Goal: Task Accomplishment & Management: Use online tool/utility

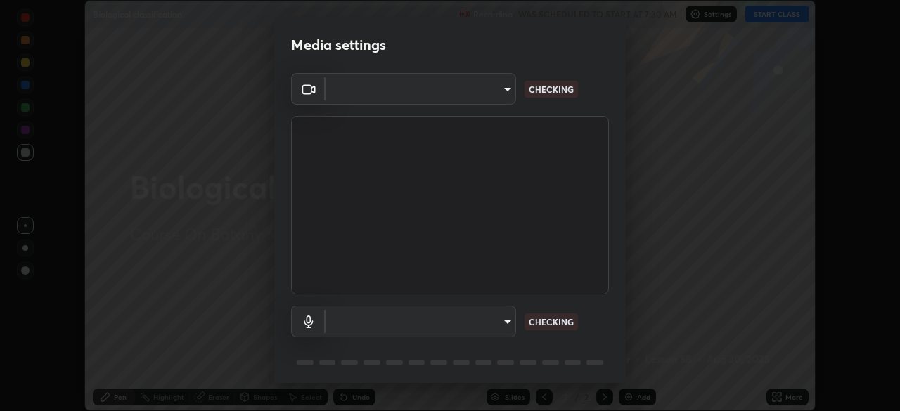
scroll to position [411, 900]
type input "5402053dac797fbd6203b9055fefd71c8703e877445e1219393e3e645ba4b0f2"
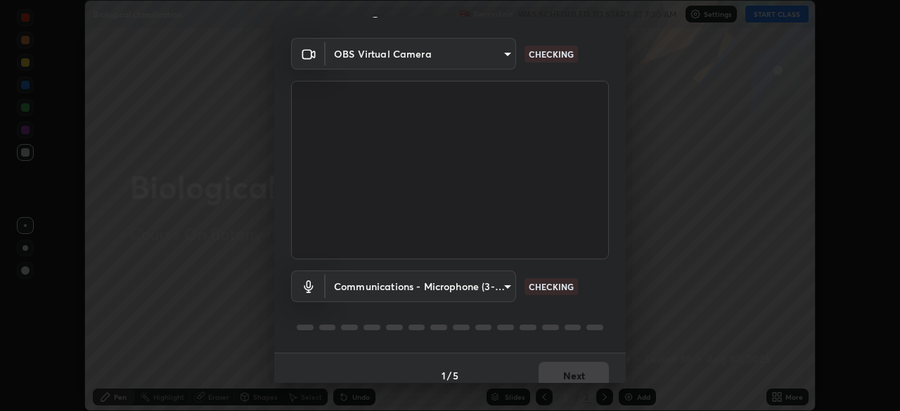
scroll to position [50, 0]
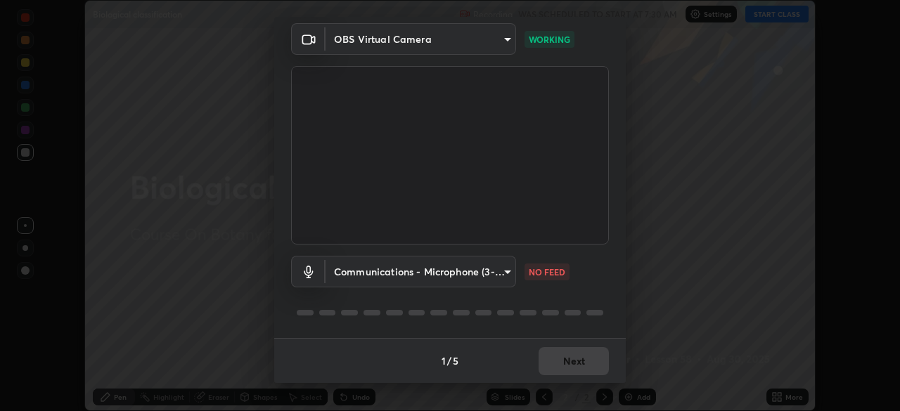
click at [476, 274] on body "Erase all Biological classification Recording WAS SCHEDULED TO START AT 7:30 AM…" at bounding box center [450, 205] width 900 height 411
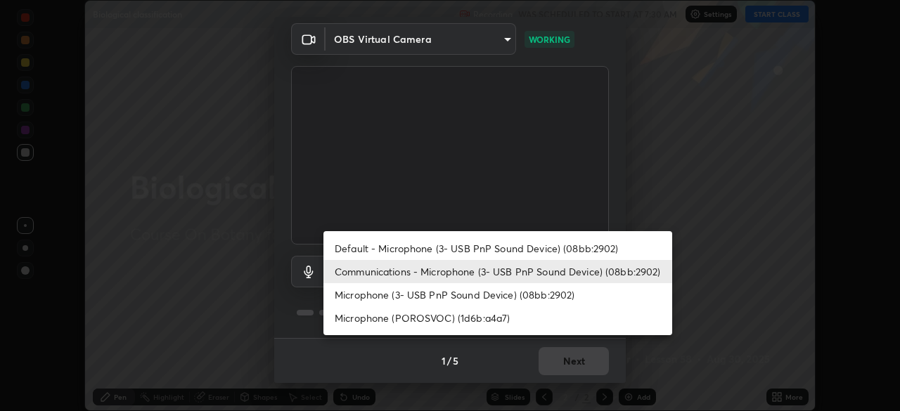
click at [491, 251] on li "Default - Microphone (3- USB PnP Sound Device) (08bb:2902)" at bounding box center [497, 248] width 349 height 23
type input "default"
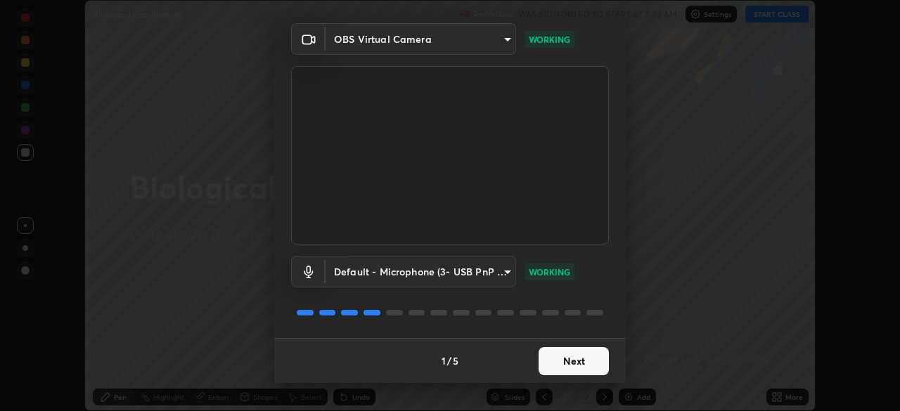
click at [548, 363] on button "Next" at bounding box center [573, 361] width 70 height 28
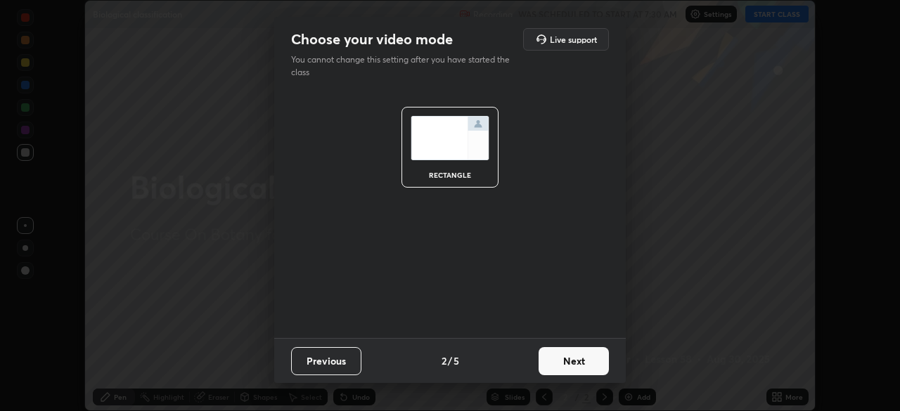
scroll to position [0, 0]
click at [554, 361] on button "Next" at bounding box center [573, 361] width 70 height 28
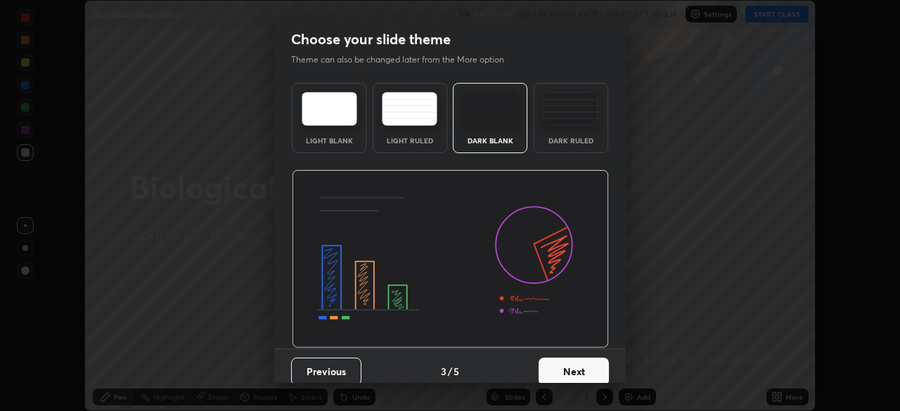
click at [554, 366] on button "Next" at bounding box center [573, 372] width 70 height 28
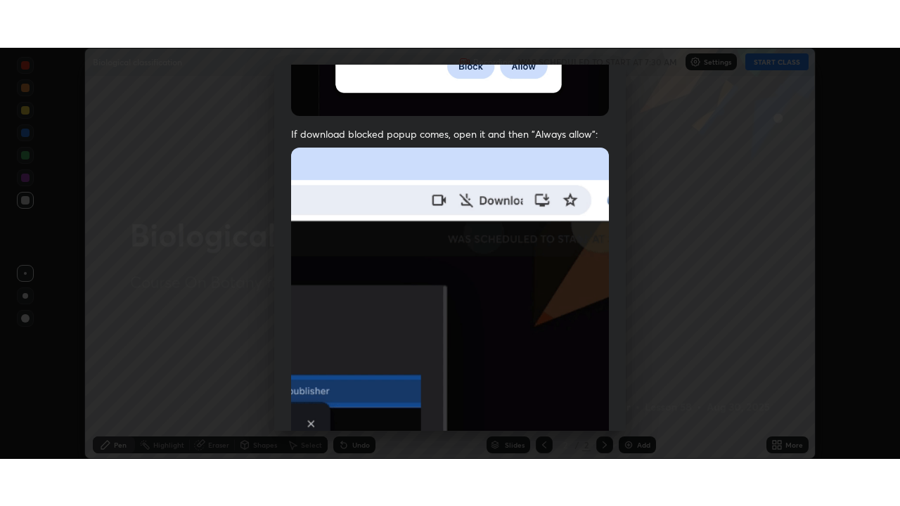
scroll to position [337, 0]
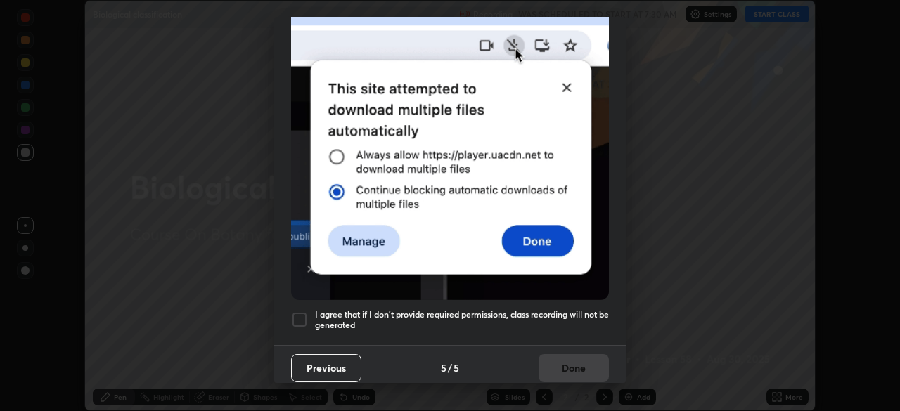
click at [455, 309] on h5 "I agree that if I don't provide required permissions, class recording will not …" at bounding box center [462, 320] width 294 height 22
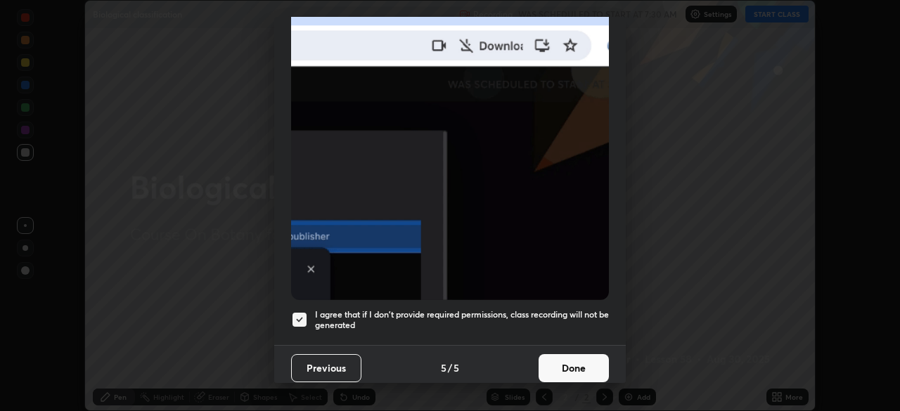
click at [558, 361] on button "Done" at bounding box center [573, 368] width 70 height 28
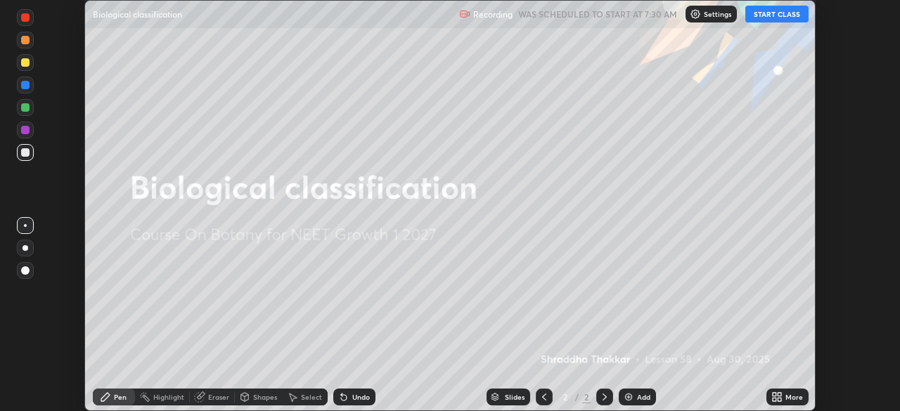
click at [761, 22] on button "START CLASS" at bounding box center [776, 14] width 63 height 17
click at [779, 394] on icon at bounding box center [779, 395] width 4 height 4
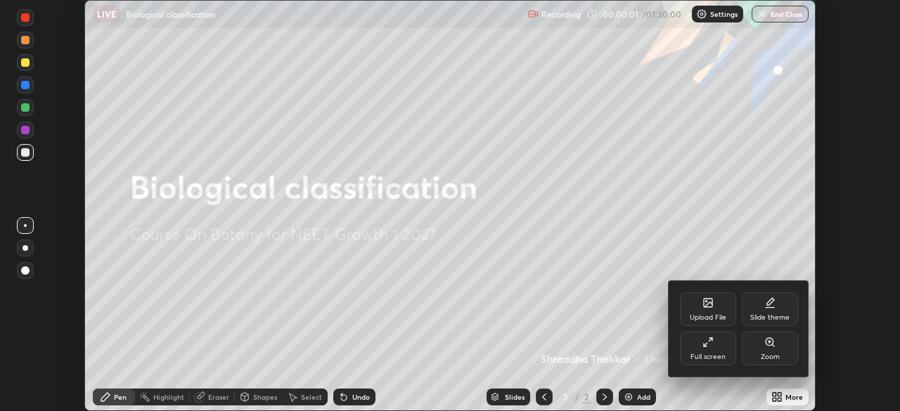
click at [708, 353] on div "Full screen" at bounding box center [707, 356] width 35 height 7
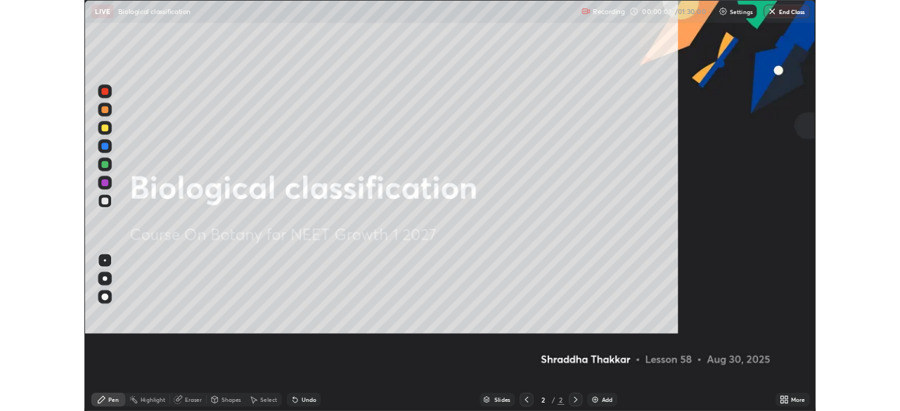
scroll to position [506, 900]
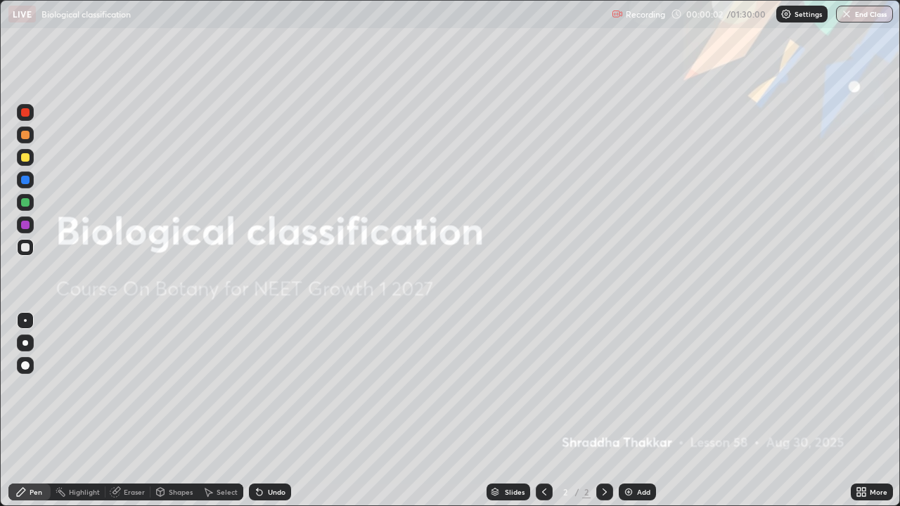
click at [862, 410] on icon at bounding box center [864, 490] width 4 height 4
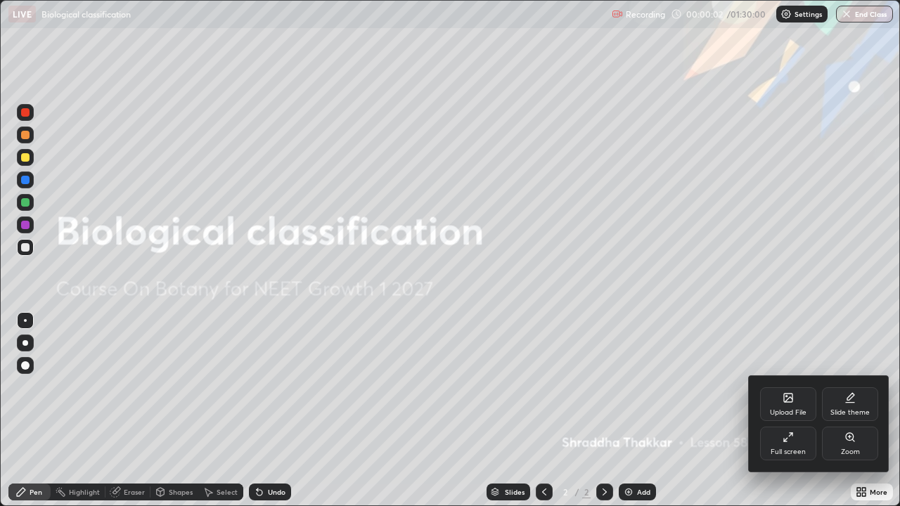
click at [791, 405] on div "Upload File" at bounding box center [788, 404] width 56 height 34
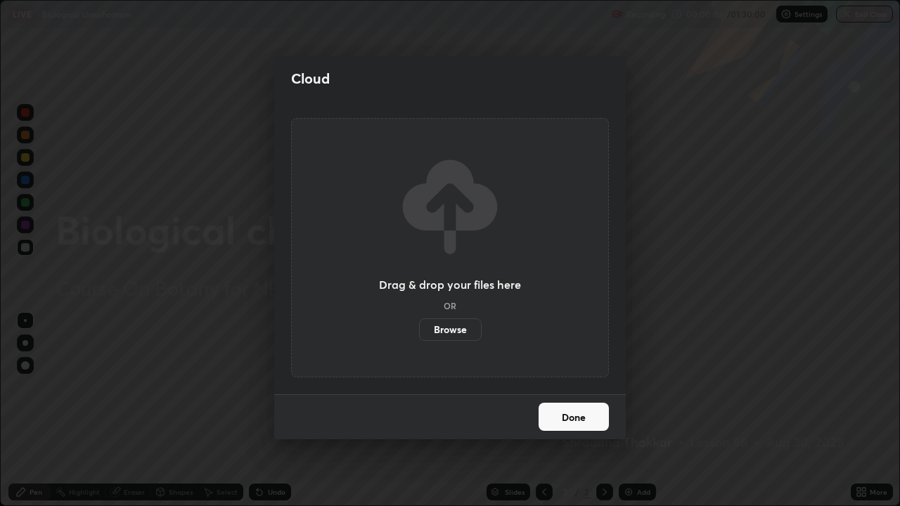
click at [465, 324] on label "Browse" at bounding box center [450, 329] width 63 height 22
click at [419, 324] on input "Browse" at bounding box center [419, 329] width 0 height 22
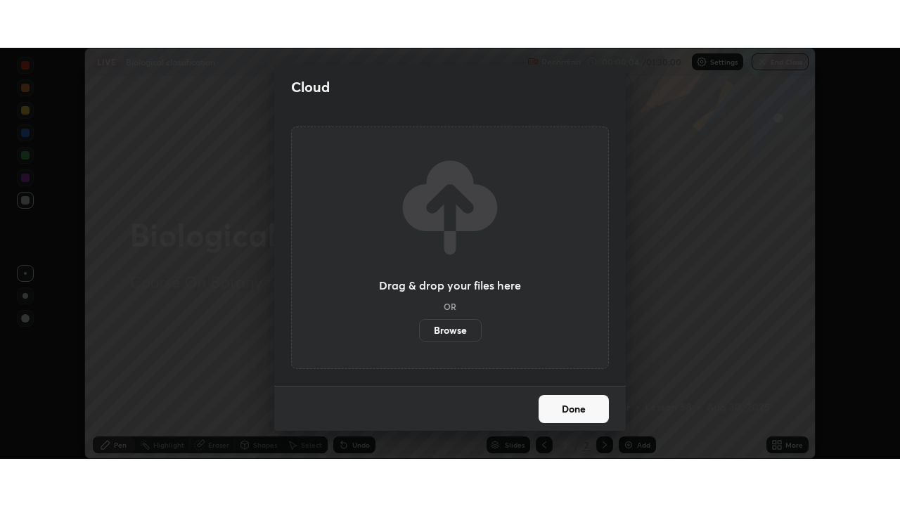
scroll to position [69864, 69375]
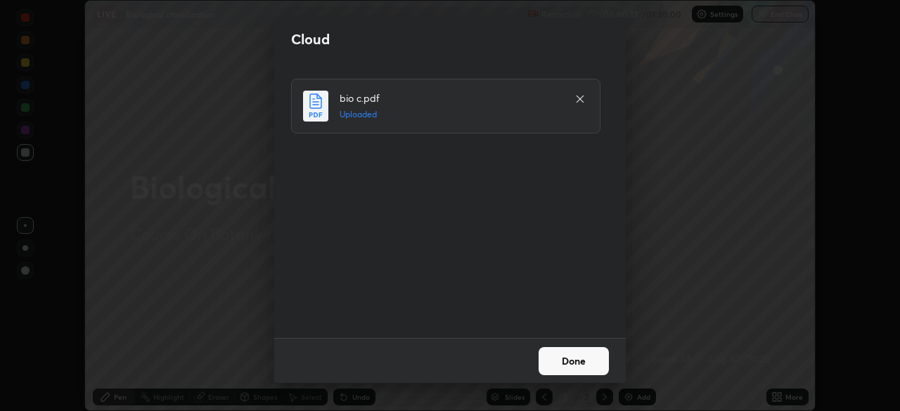
click at [568, 354] on button "Done" at bounding box center [573, 361] width 70 height 28
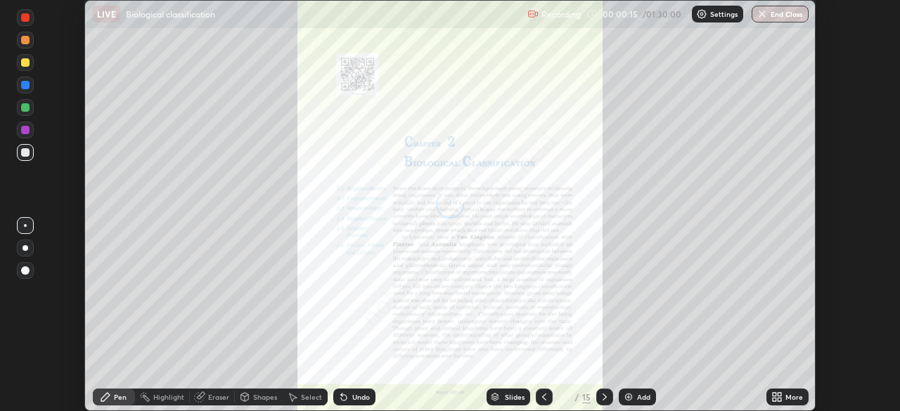
click at [779, 394] on icon at bounding box center [779, 395] width 4 height 4
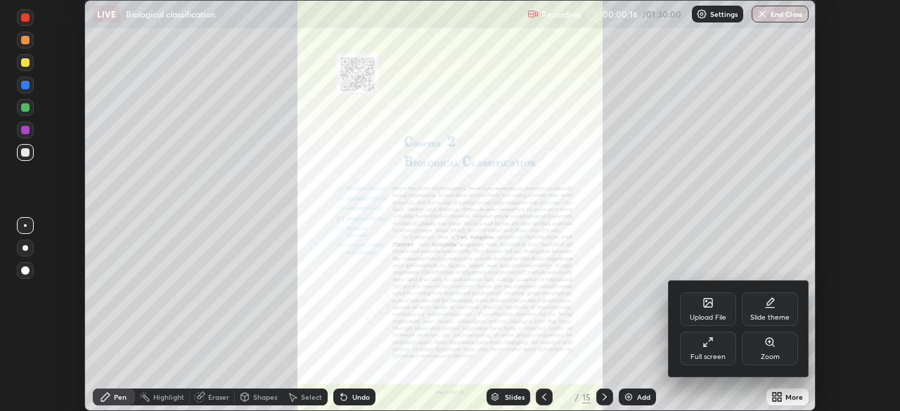
click at [719, 355] on div "Full screen" at bounding box center [707, 356] width 35 height 7
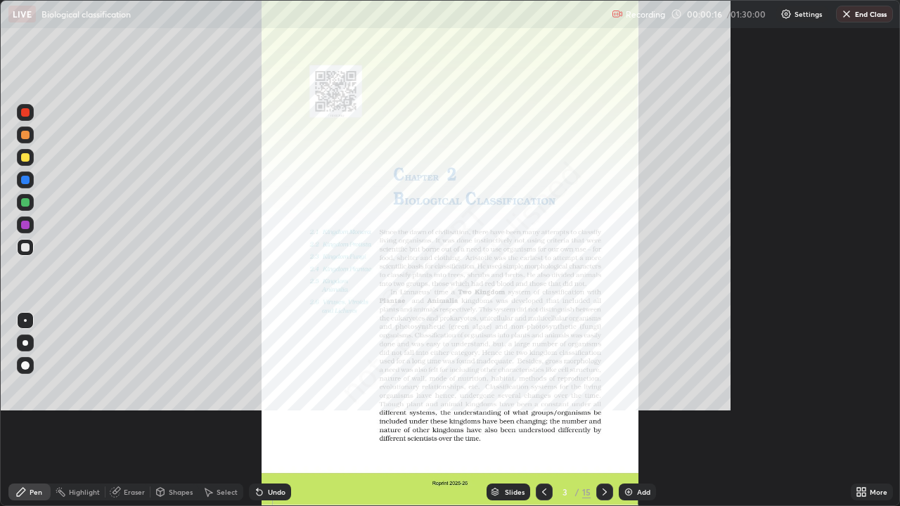
scroll to position [506, 900]
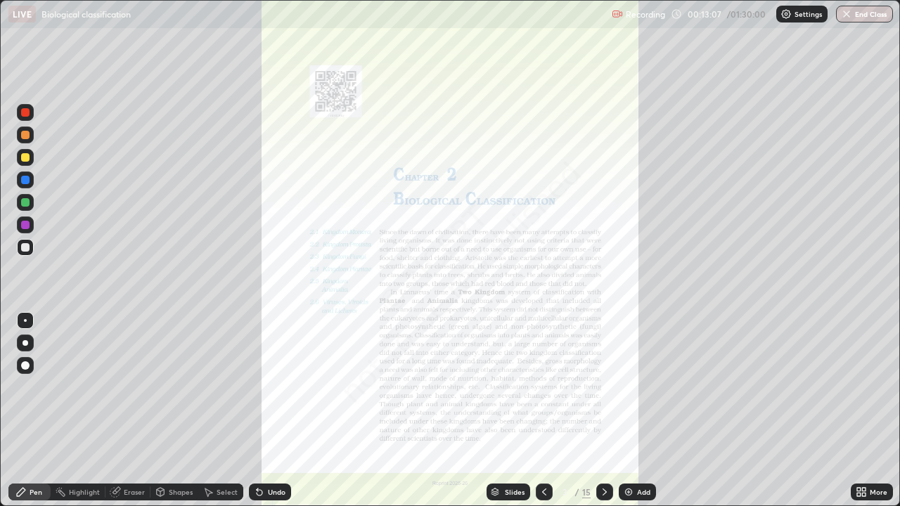
click at [830, 410] on div "Slides 3 / 15 Add" at bounding box center [570, 492] width 559 height 28
click at [795, 410] on div "Slides 3 / 15 Add" at bounding box center [570, 492] width 559 height 28
click at [596, 410] on div at bounding box center [604, 492] width 17 height 28
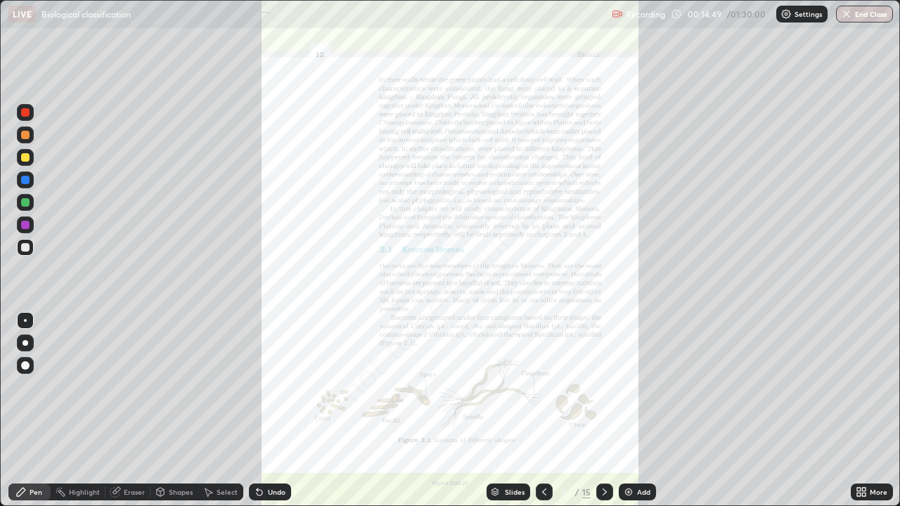
click at [438, 410] on div "Slides 5 / 15 Add" at bounding box center [570, 492] width 559 height 28
click at [888, 410] on div "More" at bounding box center [871, 491] width 42 height 17
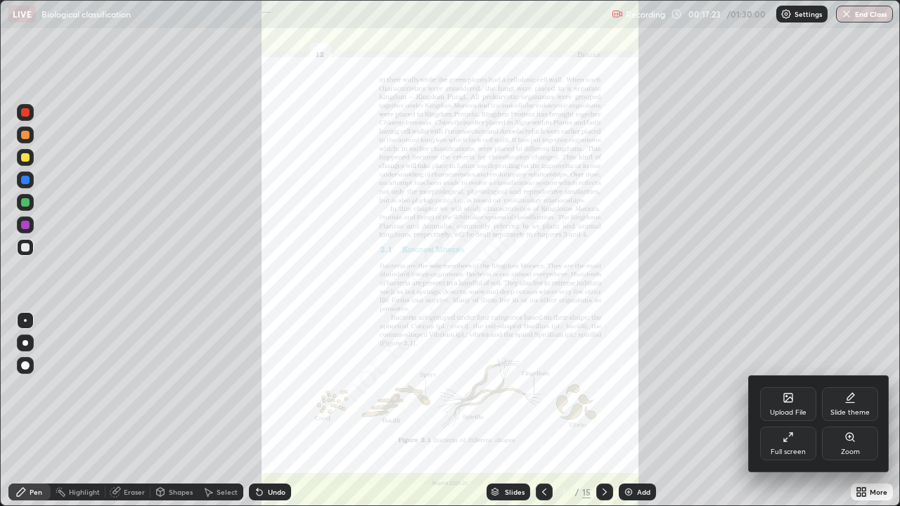
click at [869, 410] on div at bounding box center [450, 253] width 900 height 506
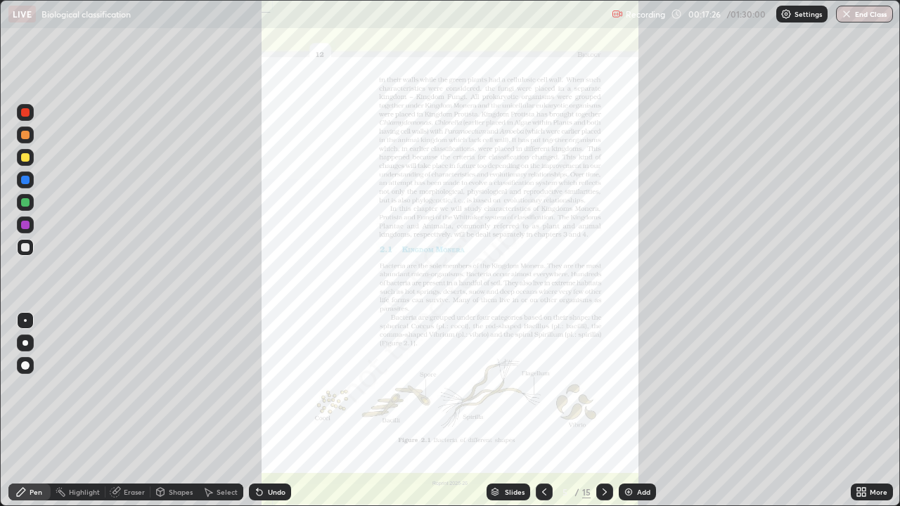
click at [131, 410] on div "Eraser" at bounding box center [134, 491] width 21 height 7
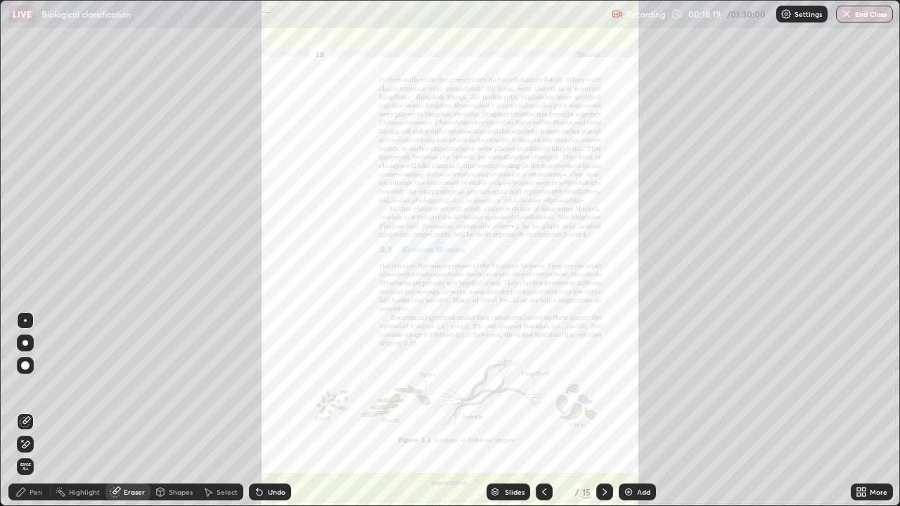
click at [434, 410] on div "Slides 5 / 15 Add" at bounding box center [570, 492] width 559 height 28
click at [539, 410] on icon at bounding box center [543, 491] width 11 height 11
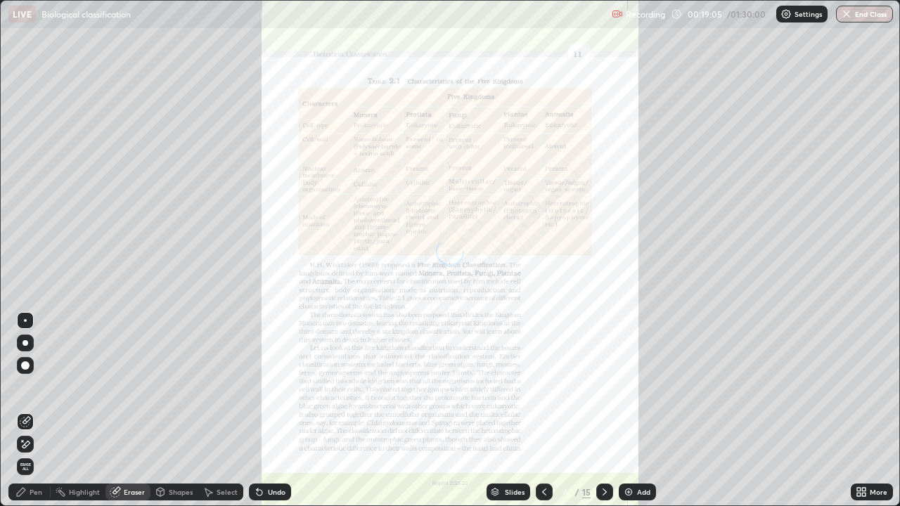
click at [543, 410] on icon at bounding box center [543, 491] width 11 height 11
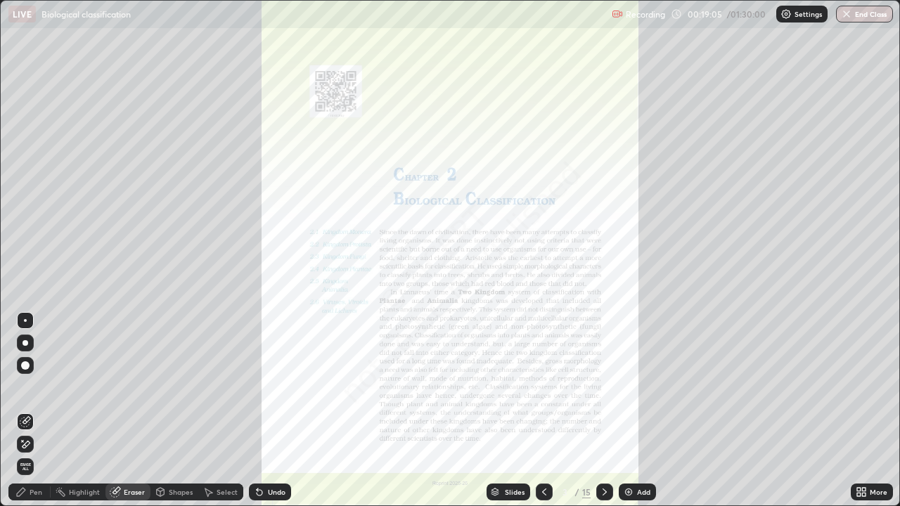
click at [542, 410] on icon at bounding box center [544, 491] width 4 height 7
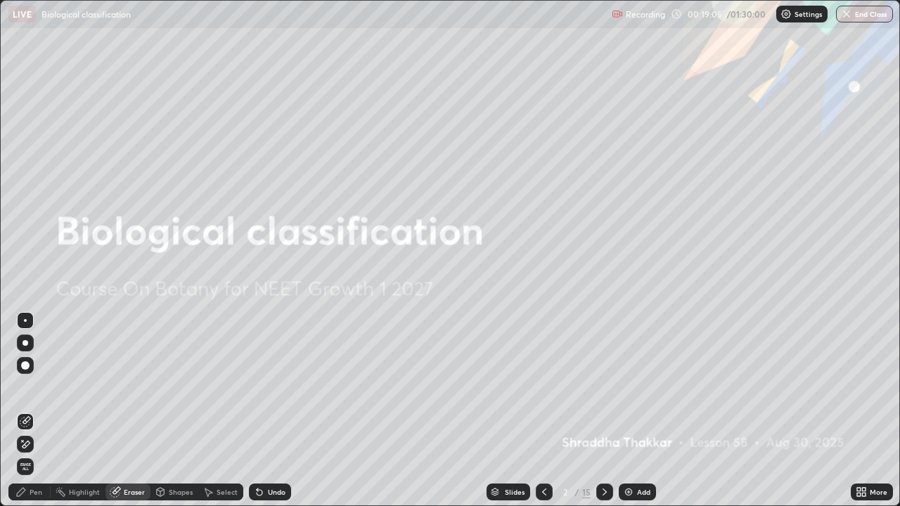
click at [542, 410] on icon at bounding box center [544, 491] width 4 height 7
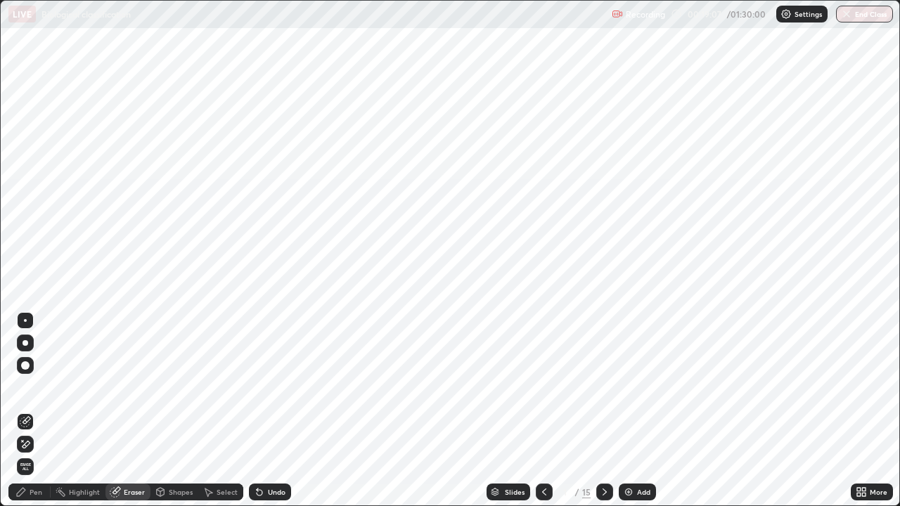
click at [603, 410] on icon at bounding box center [604, 491] width 11 height 11
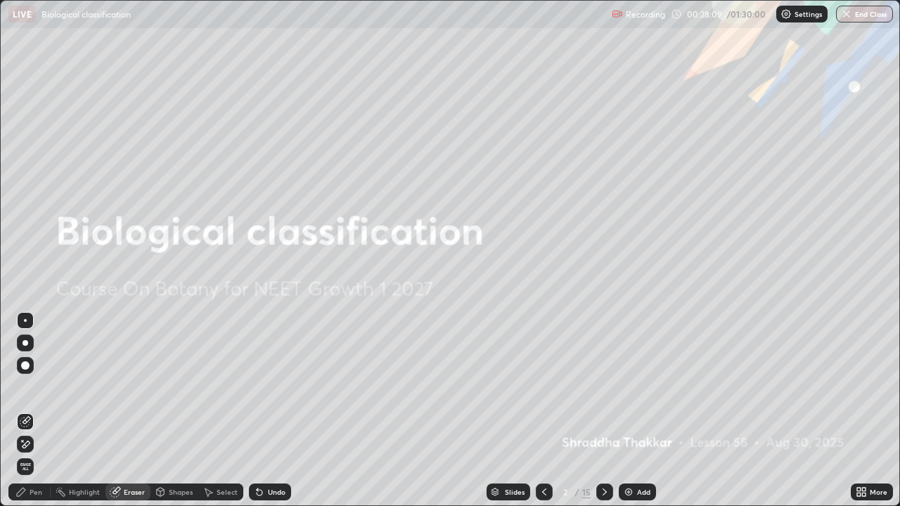
click at [851, 15] on img "button" at bounding box center [845, 13] width 11 height 11
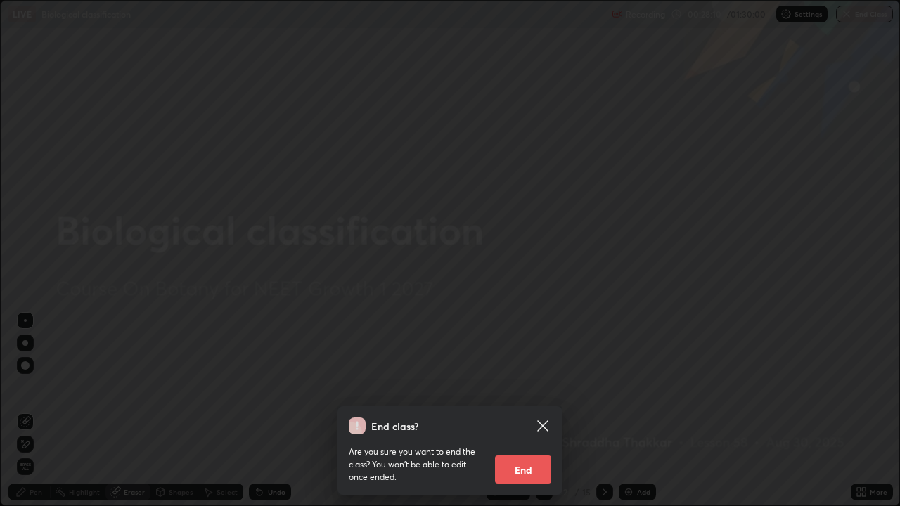
click at [521, 410] on button "End" at bounding box center [523, 469] width 56 height 28
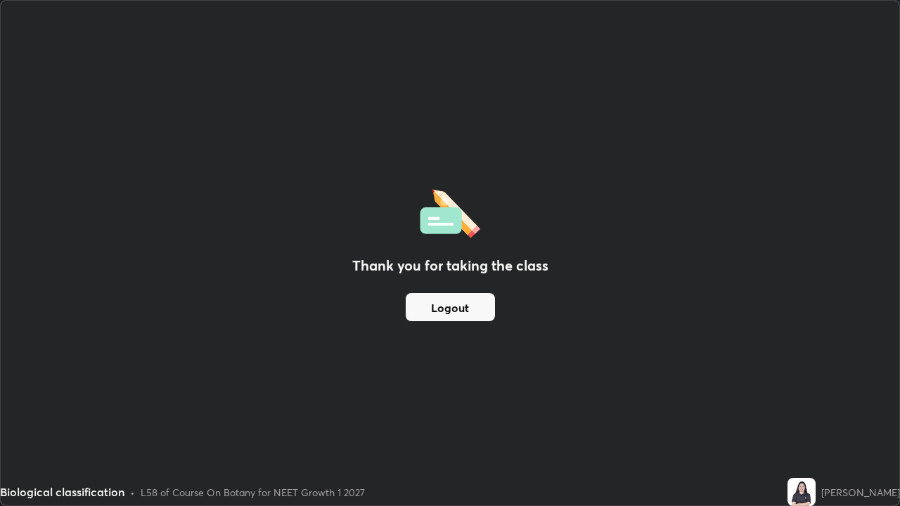
click at [462, 301] on button "Logout" at bounding box center [449, 307] width 89 height 28
click at [458, 309] on button "Logout" at bounding box center [449, 307] width 89 height 28
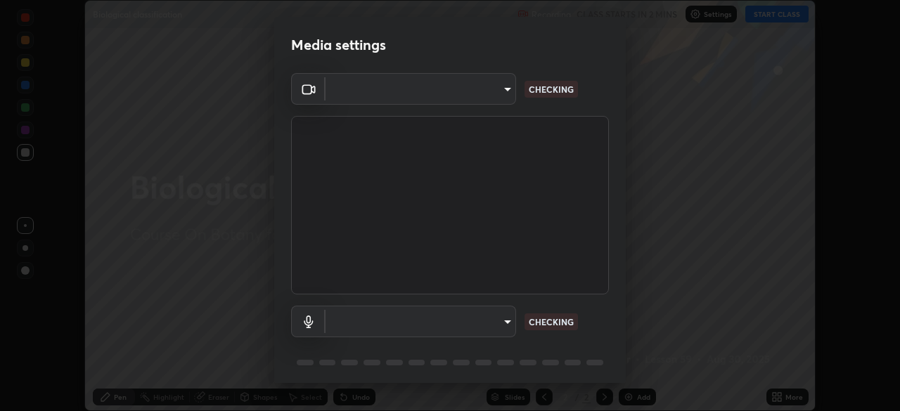
scroll to position [411, 900]
type input "5402053dac797fbd6203b9055fefd71c8703e877445e1219393e3e645ba4b0f2"
click at [424, 316] on body "Erase all Biological classification Recording CLASS STARTS IN 1 MIN Settings ST…" at bounding box center [450, 205] width 900 height 411
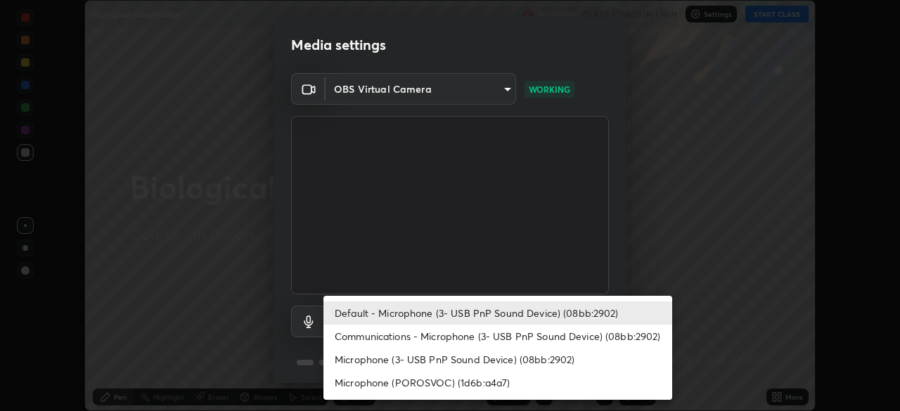
click at [439, 336] on li "Communications - Microphone (3- USB PnP Sound Device) (08bb:2902)" at bounding box center [497, 336] width 349 height 23
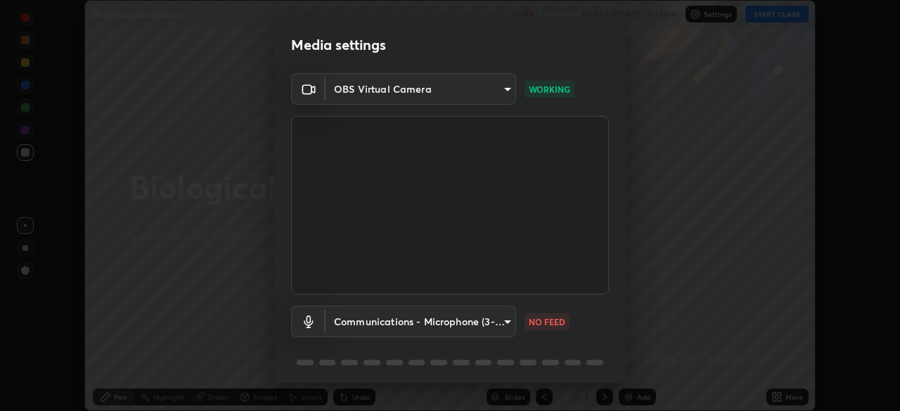
type input "communications"
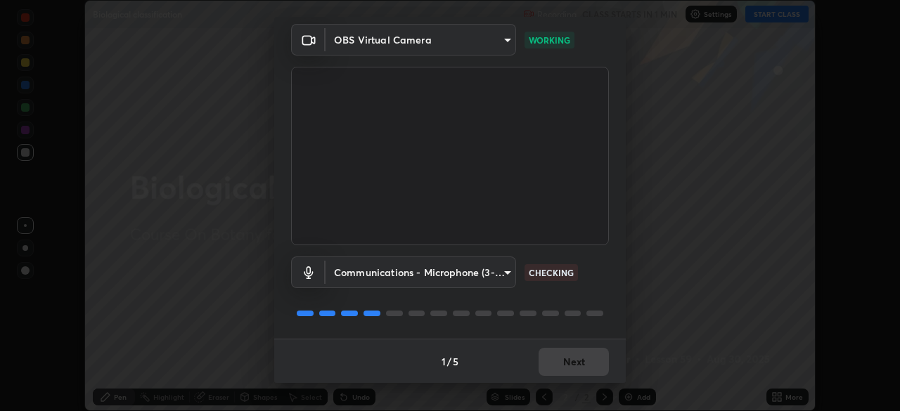
scroll to position [50, 0]
click at [556, 363] on button "Next" at bounding box center [573, 361] width 70 height 28
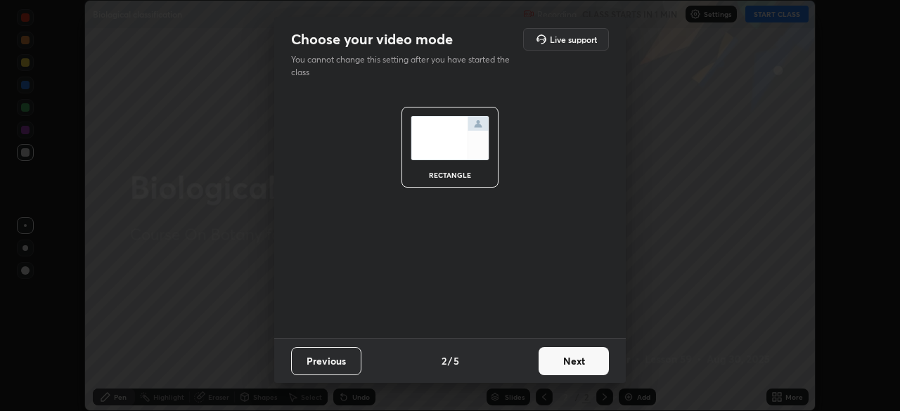
scroll to position [0, 0]
click at [561, 365] on button "Next" at bounding box center [573, 361] width 70 height 28
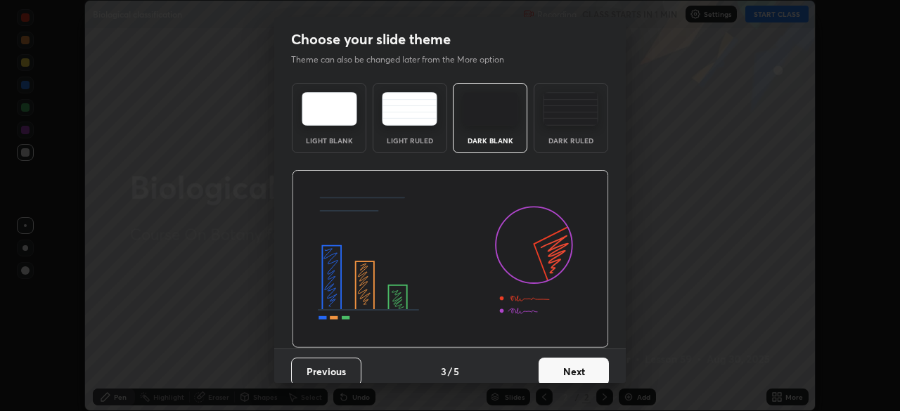
click at [563, 370] on button "Next" at bounding box center [573, 372] width 70 height 28
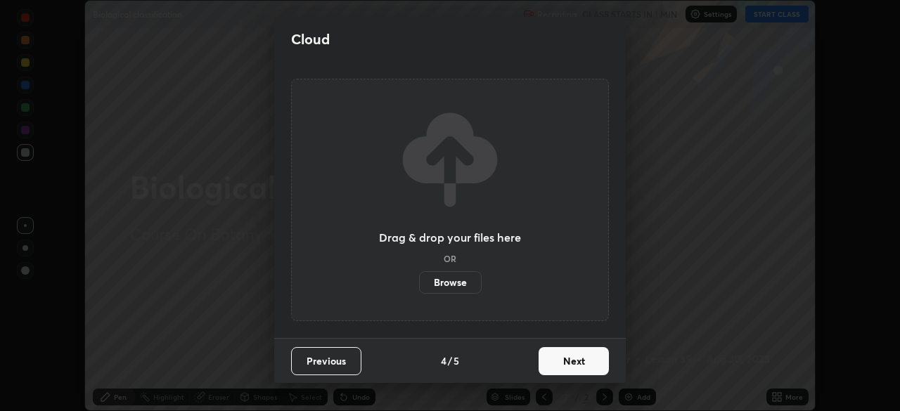
click at [567, 361] on button "Next" at bounding box center [573, 361] width 70 height 28
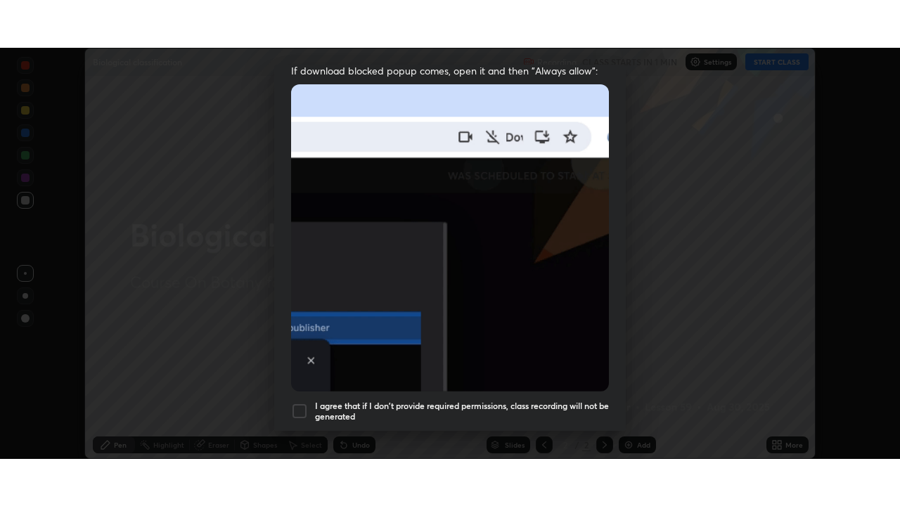
scroll to position [337, 0]
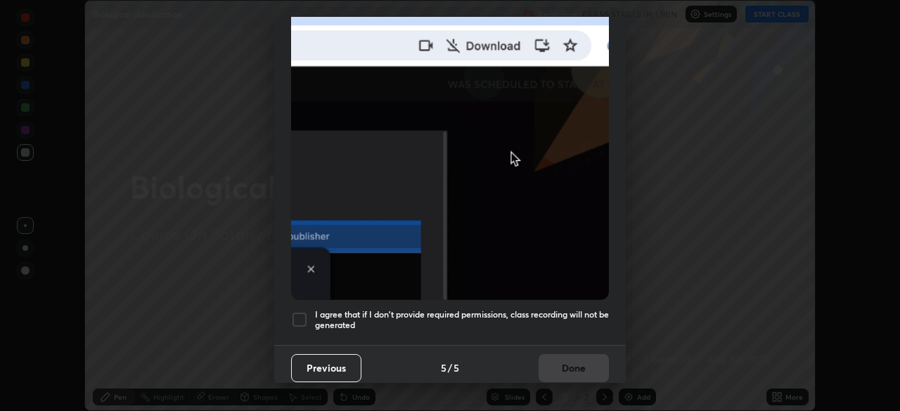
click at [491, 309] on h5 "I agree that if I don't provide required permissions, class recording will not …" at bounding box center [462, 320] width 294 height 22
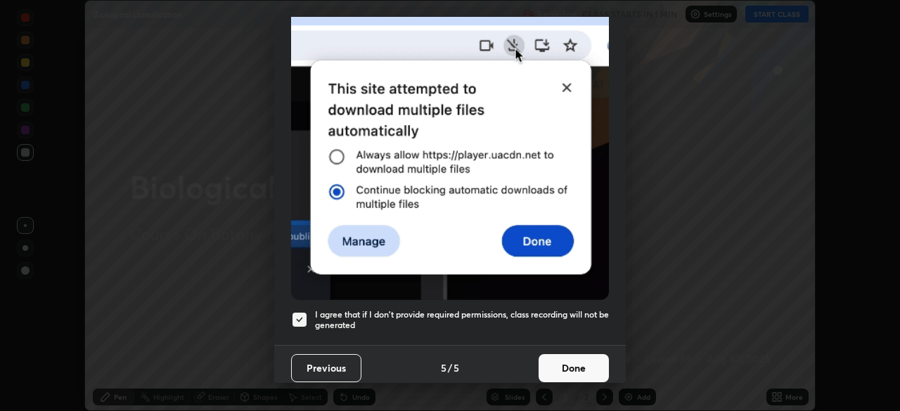
click at [573, 358] on button "Done" at bounding box center [573, 368] width 70 height 28
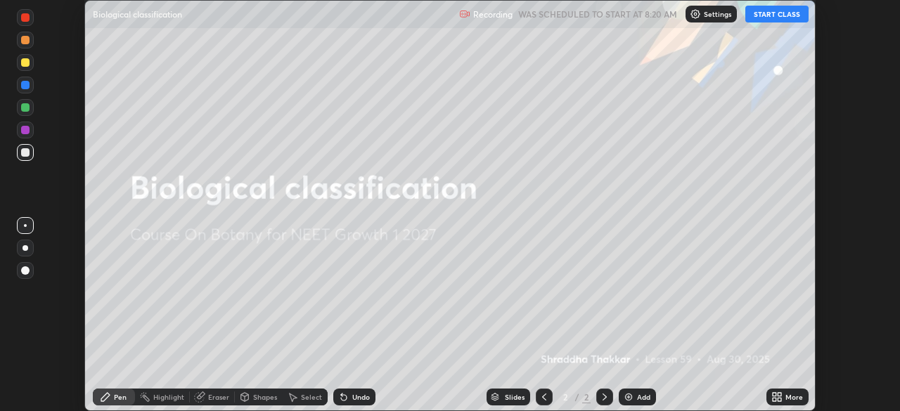
click at [778, 15] on button "START CLASS" at bounding box center [776, 14] width 63 height 17
click at [780, 397] on icon at bounding box center [776, 396] width 11 height 11
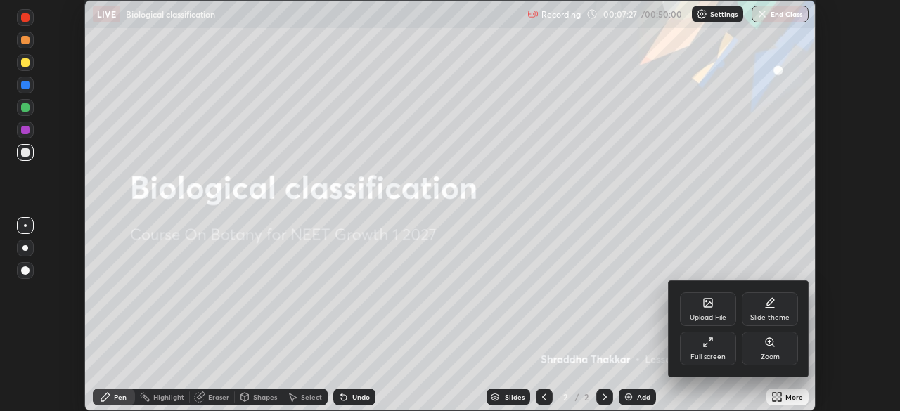
click at [707, 353] on div "Full screen" at bounding box center [707, 356] width 35 height 7
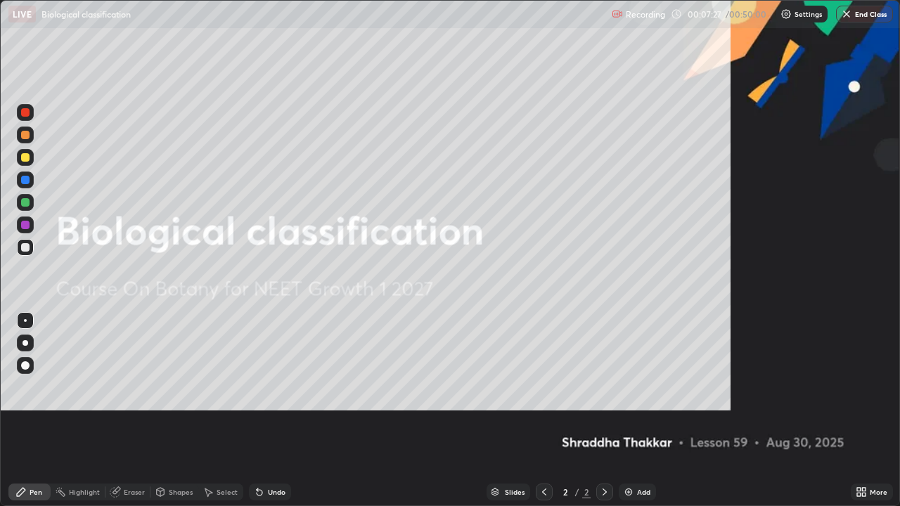
scroll to position [506, 900]
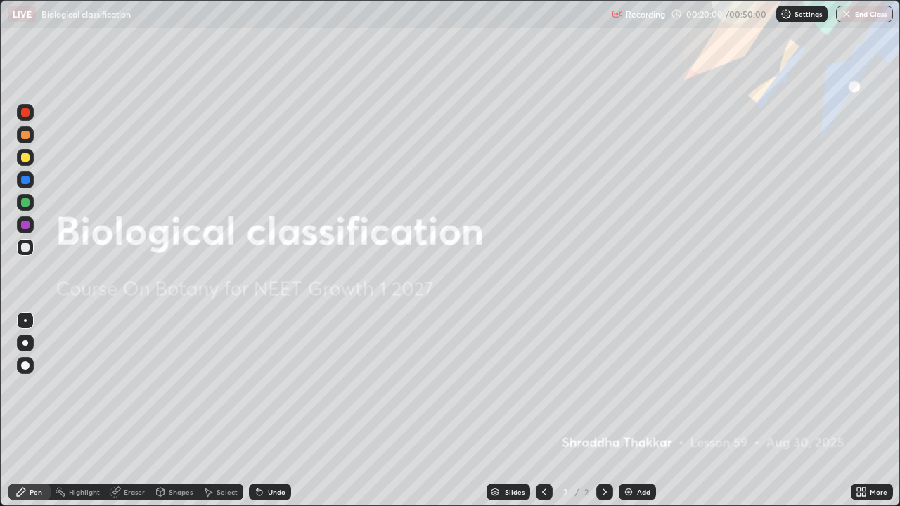
click at [637, 410] on div "Add" at bounding box center [643, 491] width 13 height 7
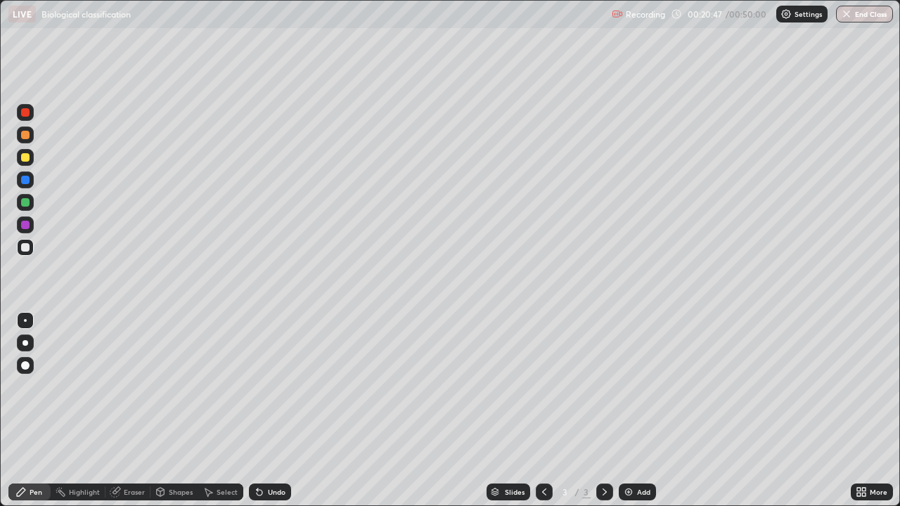
click at [26, 230] on div at bounding box center [25, 224] width 17 height 17
click at [637, 410] on div "Add" at bounding box center [643, 491] width 13 height 7
click at [26, 247] on div at bounding box center [25, 247] width 8 height 8
click at [632, 410] on img at bounding box center [628, 491] width 11 height 11
click at [846, 19] on img "button" at bounding box center [845, 13] width 11 height 11
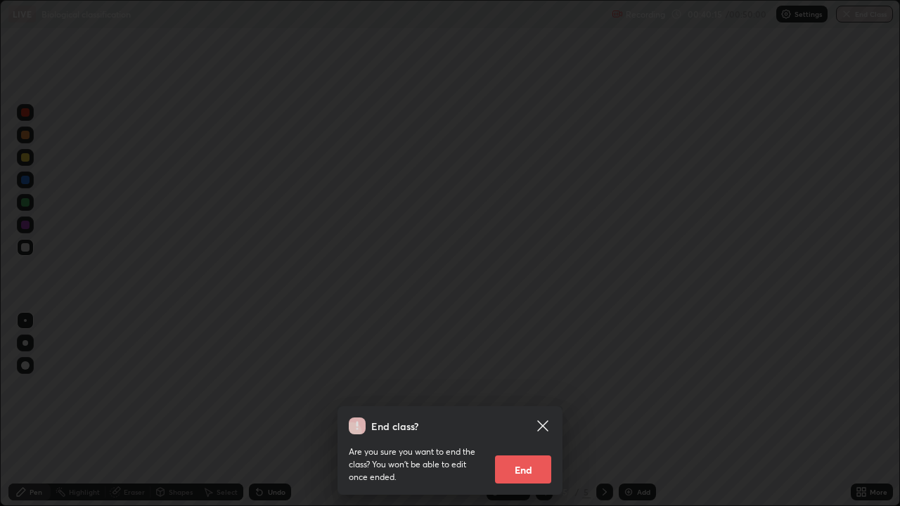
click at [519, 410] on button "End" at bounding box center [523, 469] width 56 height 28
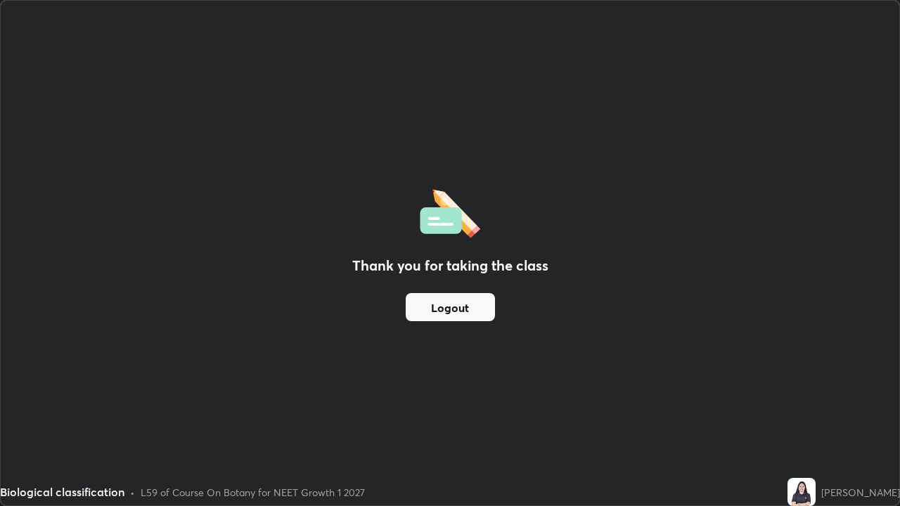
click at [479, 316] on button "Logout" at bounding box center [449, 307] width 89 height 28
click at [478, 313] on button "Logout" at bounding box center [449, 307] width 89 height 28
click at [476, 310] on button "Logout" at bounding box center [449, 307] width 89 height 28
